Goal: Information Seeking & Learning: Find specific fact

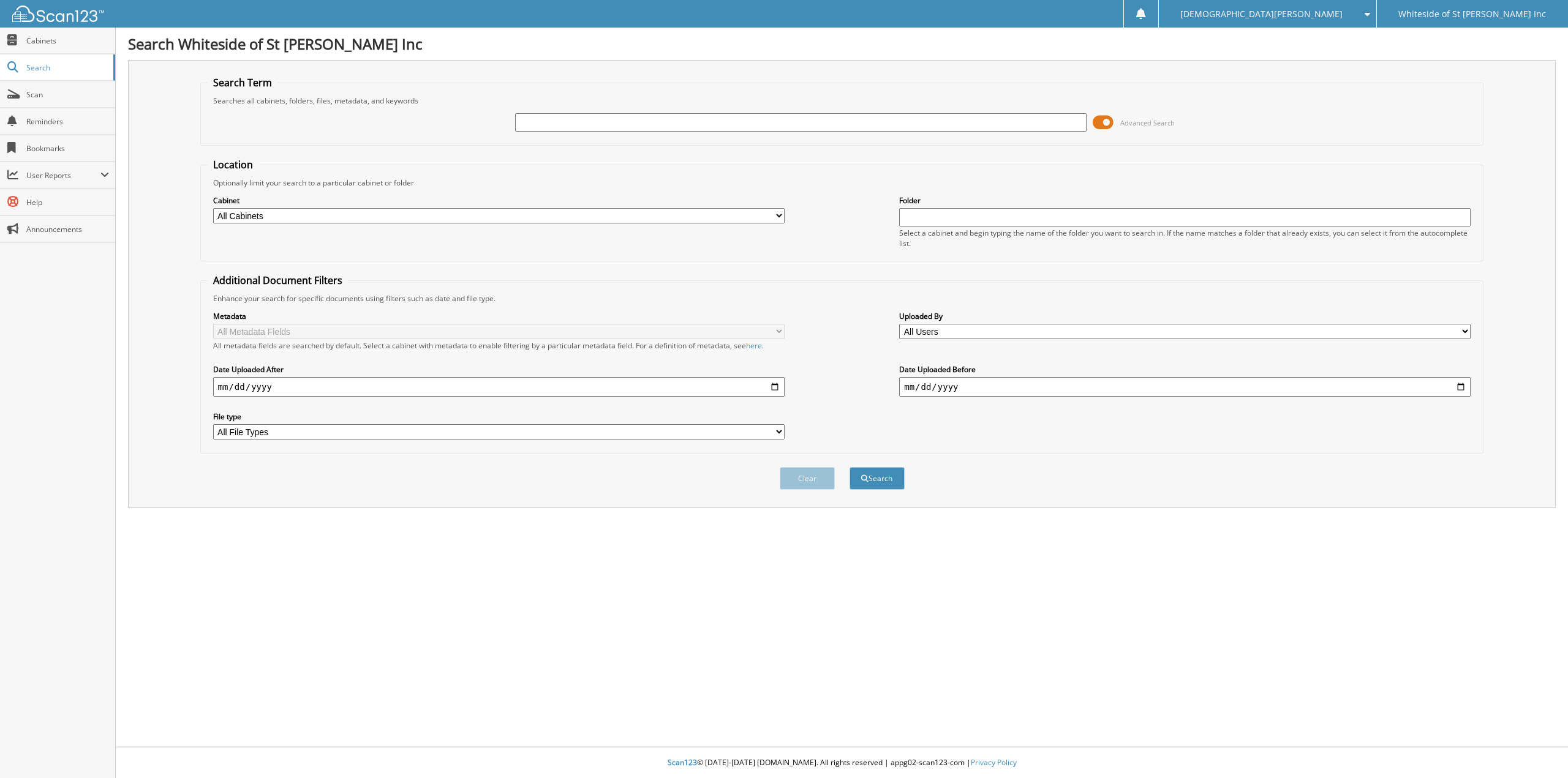
click at [641, 125] on input "text" at bounding box center [801, 122] width 572 height 19
type input "[PERSON_NAME]"
click at [850, 467] on button "Search" at bounding box center [877, 478] width 55 height 23
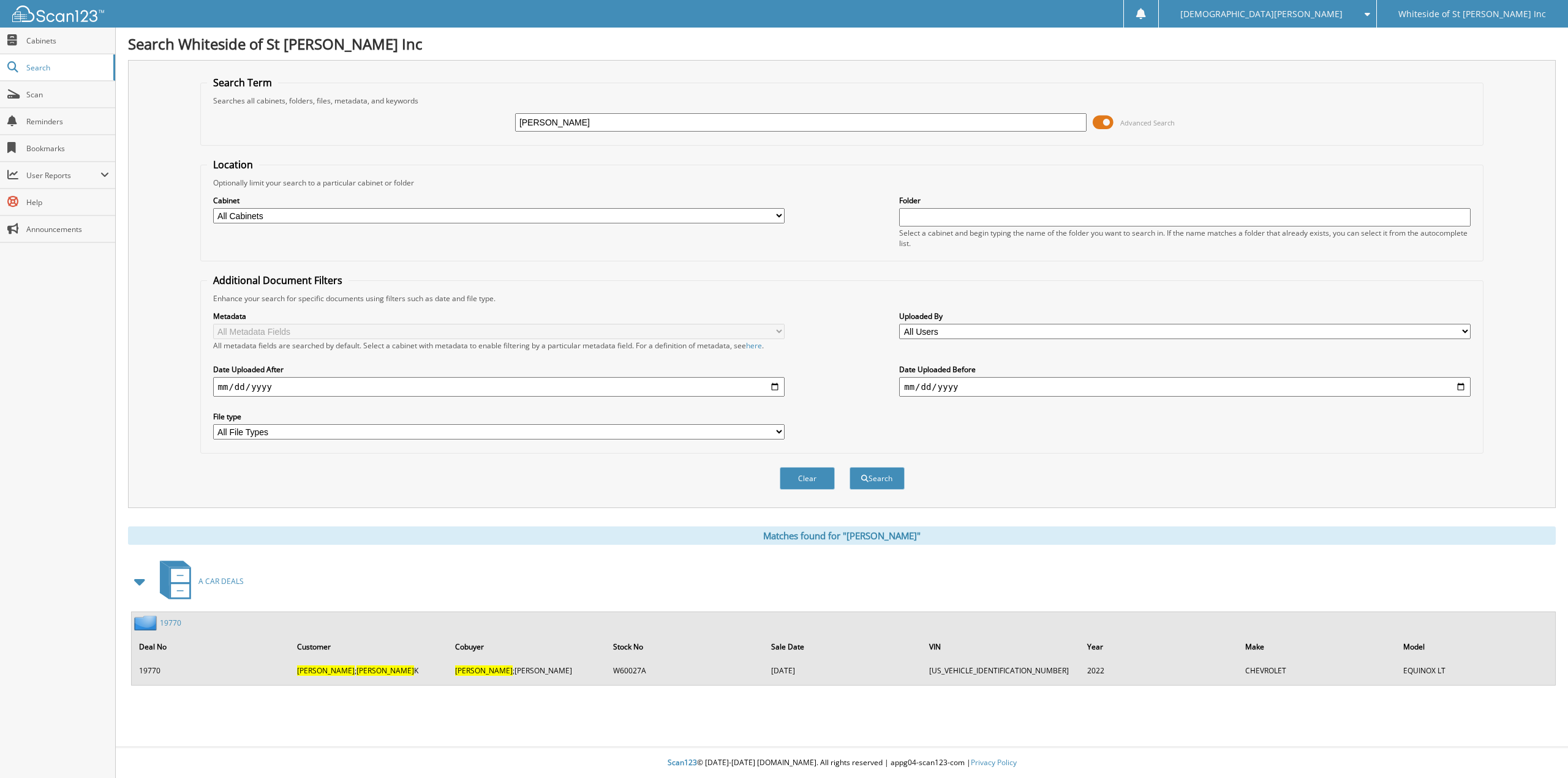
click at [176, 628] on link "19770" at bounding box center [171, 622] width 21 height 10
